Goal: Transaction & Acquisition: Purchase product/service

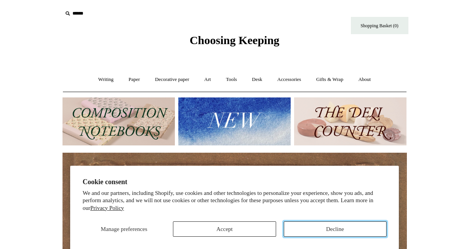
click at [349, 232] on button "Decline" at bounding box center [335, 228] width 103 height 15
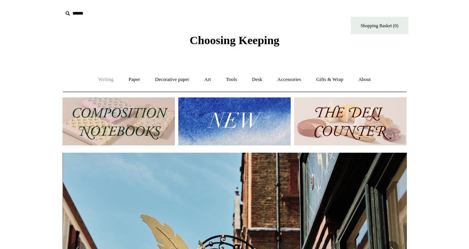
scroll to position [0, 344]
click at [92, 79] on link "Writing +" at bounding box center [105, 79] width 29 height 20
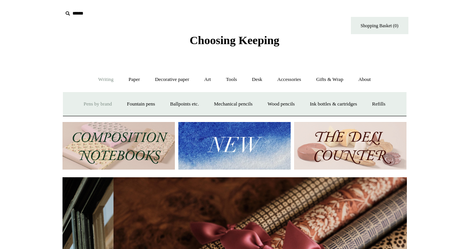
scroll to position [0, 689]
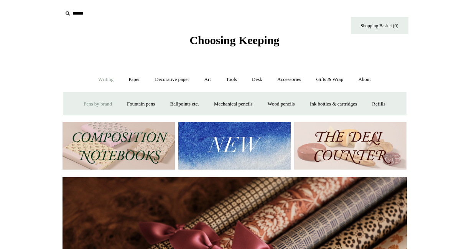
click at [103, 106] on link "Pens by brand +" at bounding box center [98, 104] width 42 height 20
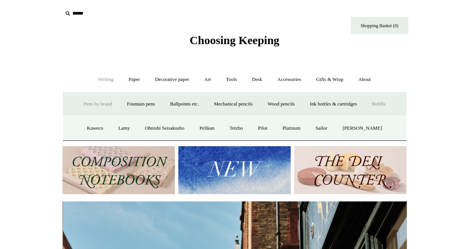
scroll to position [0, 344]
click at [386, 105] on link "Refills +" at bounding box center [378, 104] width 27 height 20
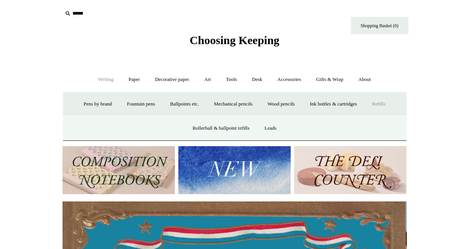
scroll to position [0, 0]
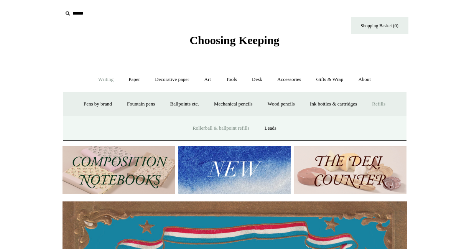
click at [221, 128] on link "Rollerball & ballpoint refills" at bounding box center [221, 128] width 71 height 20
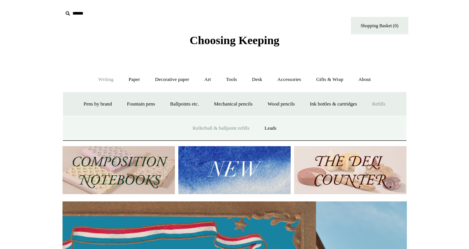
scroll to position [0, 344]
